Goal: Task Accomplishment & Management: Use online tool/utility

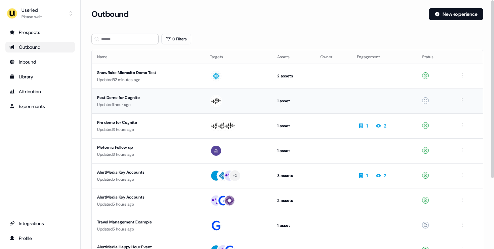
click at [190, 100] on div "Post Demo for Cognite" at bounding box center [148, 97] width 102 height 7
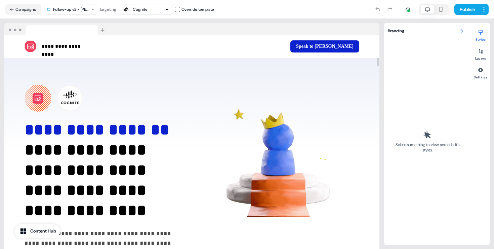
click at [463, 29] on icon at bounding box center [461, 30] width 5 height 5
click at [461, 31] on icon at bounding box center [461, 30] width 5 height 5
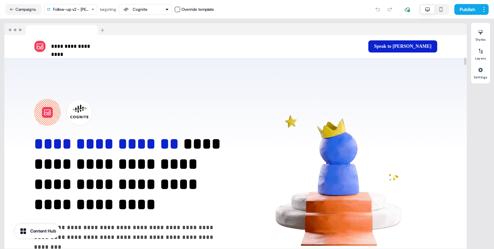
click at [39, 45] on icon at bounding box center [40, 46] width 8 height 8
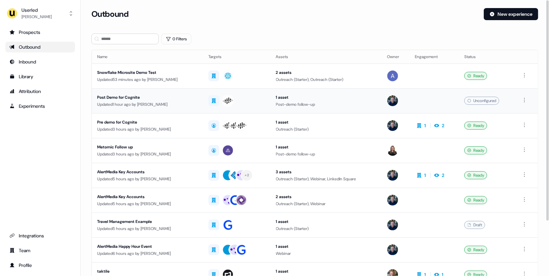
click at [182, 98] on div "Post Demo for Cognite" at bounding box center [147, 97] width 101 height 7
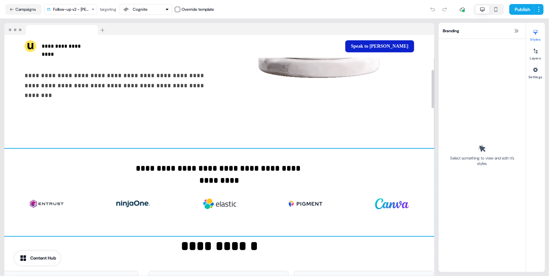
scroll to position [219, 0]
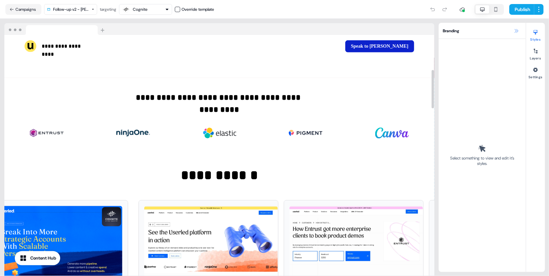
click at [517, 31] on icon at bounding box center [516, 30] width 5 height 5
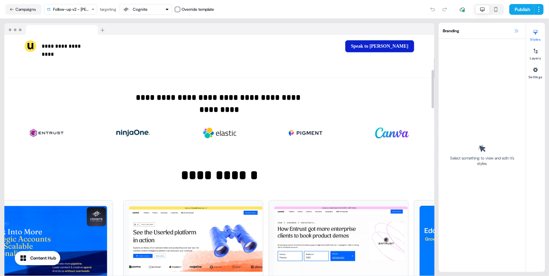
click at [515, 33] on icon at bounding box center [516, 30] width 5 height 5
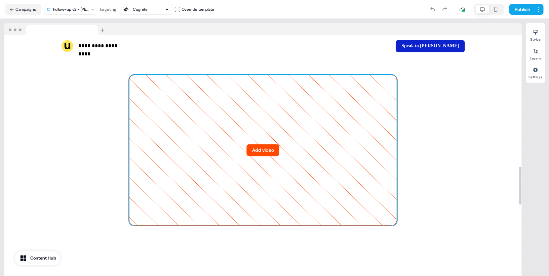
scroll to position [836, 0]
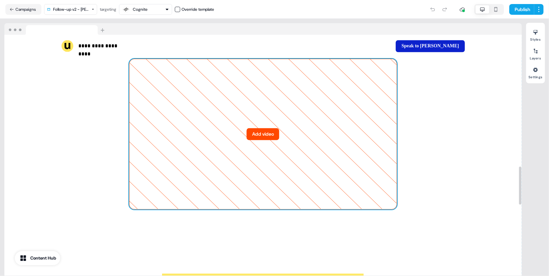
click at [257, 131] on button "Add video" at bounding box center [263, 134] width 33 height 12
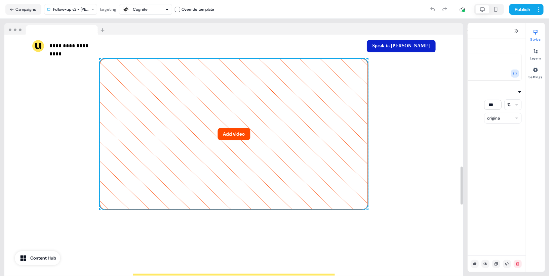
scroll to position [826, 0]
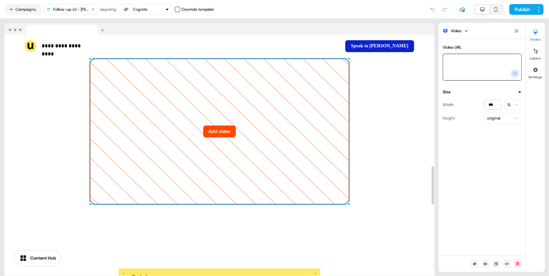
click at [456, 64] on textarea "Video URL" at bounding box center [482, 67] width 79 height 27
paste textarea "**********"
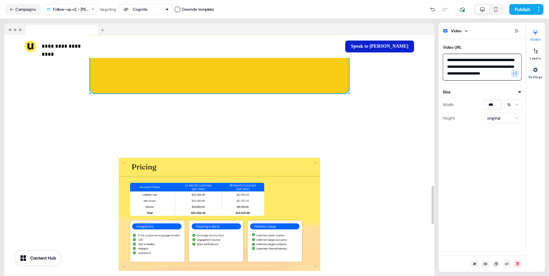
scroll to position [932, 0]
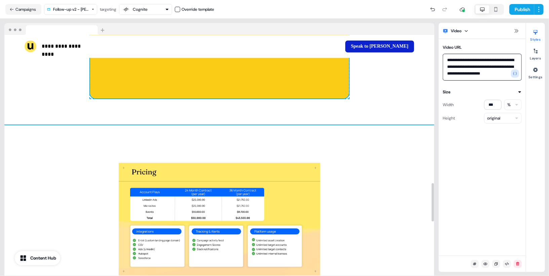
type textarea "**********"
click at [400, 169] on div "To pick up a draggable item, press the space bar. While dragging, use the arrow…" at bounding box center [219, 219] width 430 height 188
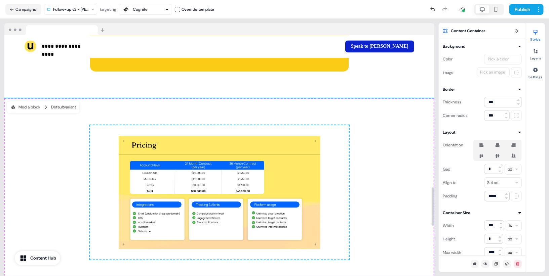
scroll to position [968, 0]
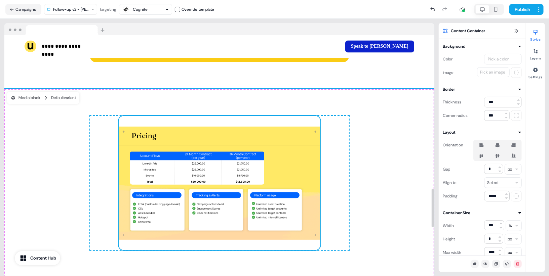
click at [280, 152] on img at bounding box center [220, 183] width 202 height 134
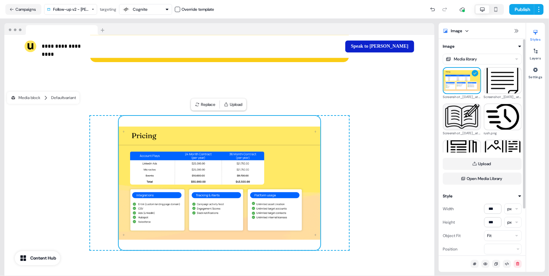
click at [510, 220] on html "**********" at bounding box center [274, 138] width 549 height 276
click at [511, 223] on html "**********" at bounding box center [274, 138] width 549 height 276
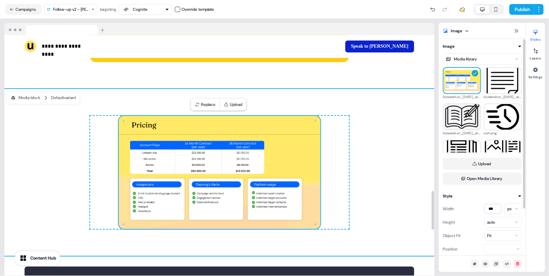
click at [393, 173] on div "To pick up a draggable item, press the space bar. While dragging, use the arrow…" at bounding box center [219, 172] width 430 height 167
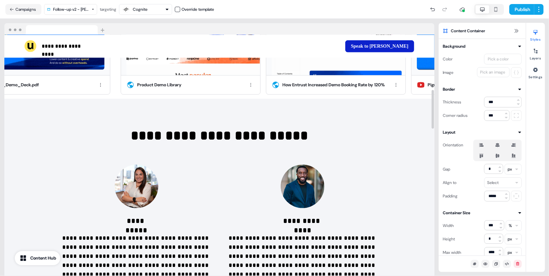
scroll to position [340, 0]
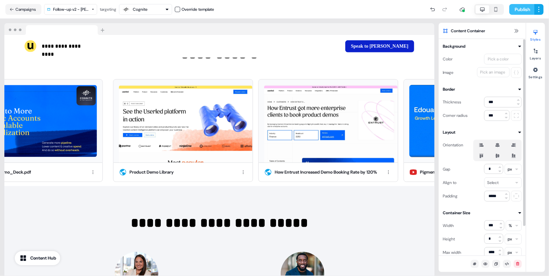
click at [520, 10] on button "Publish" at bounding box center [521, 9] width 25 height 11
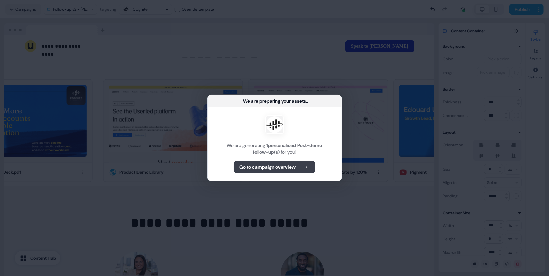
click at [272, 165] on b "Go to campaign overview" at bounding box center [267, 167] width 56 height 7
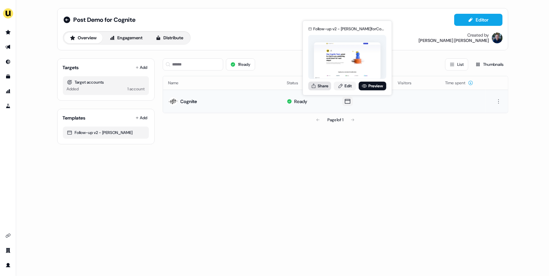
click at [320, 86] on button "Share" at bounding box center [319, 86] width 23 height 9
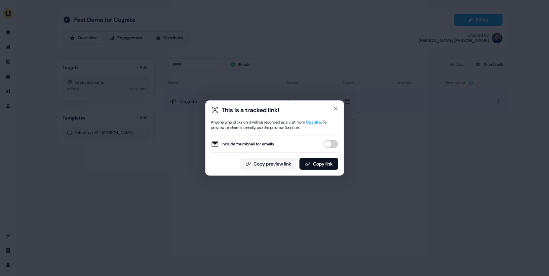
click at [331, 146] on button "Include thumbnail for emails" at bounding box center [330, 144] width 15 height 8
click at [326, 163] on button "Copy link" at bounding box center [318, 164] width 39 height 12
